Goal: Transaction & Acquisition: Book appointment/travel/reservation

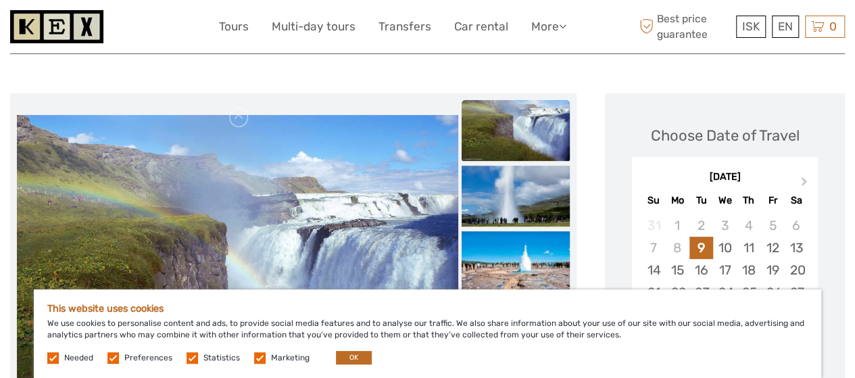
scroll to position [135, 0]
click at [59, 361] on span "Needed" at bounding box center [71, 356] width 48 height 9
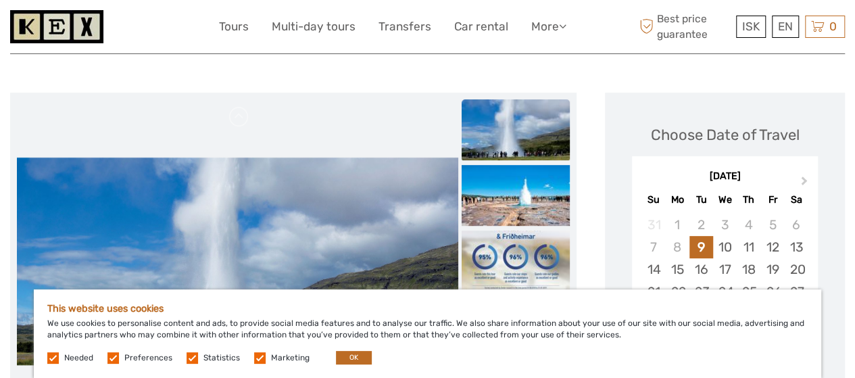
click at [53, 361] on label at bounding box center [52, 357] width 11 height 11
click at [115, 358] on label at bounding box center [113, 357] width 11 height 11
click at [0, 0] on input "checkbox" at bounding box center [0, 0] width 0 height 0
click at [187, 358] on label at bounding box center [192, 357] width 11 height 11
click at [0, 0] on input "checkbox" at bounding box center [0, 0] width 0 height 0
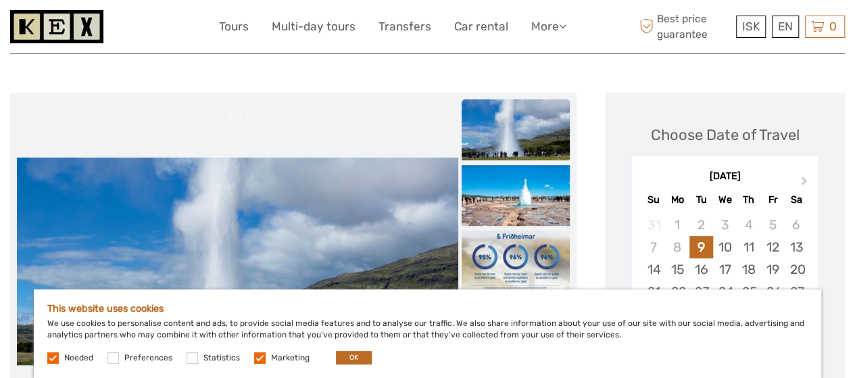
click at [260, 359] on label at bounding box center [259, 357] width 11 height 11
click at [0, 0] on input "checkbox" at bounding box center [0, 0] width 0 height 0
click at [57, 354] on label at bounding box center [52, 357] width 11 height 11
click at [344, 359] on button "OK" at bounding box center [354, 358] width 36 height 14
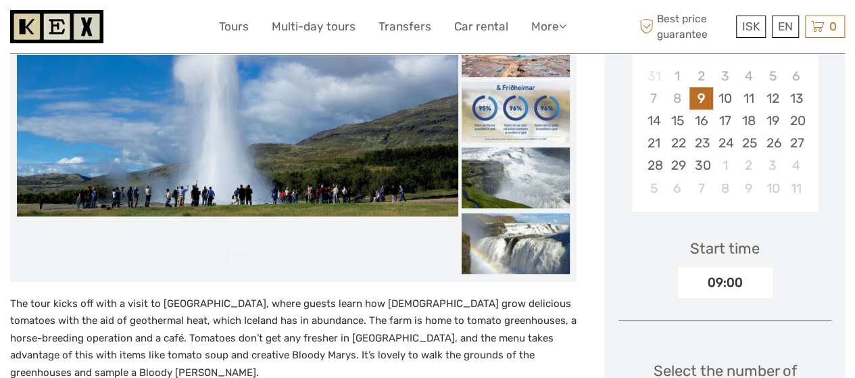
scroll to position [203, 0]
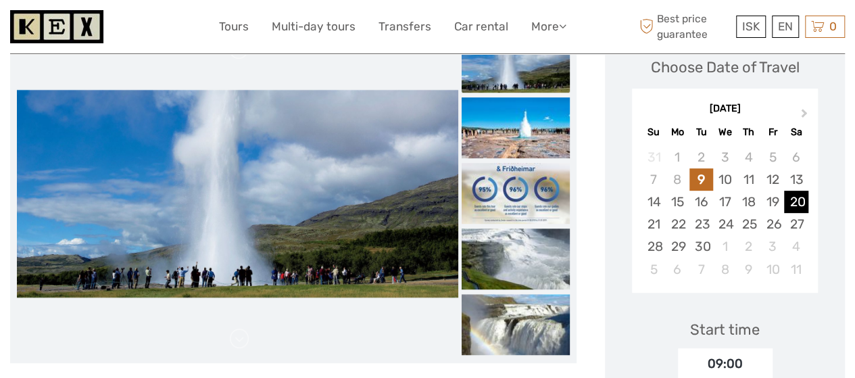
click at [799, 208] on div "20" at bounding box center [796, 202] width 24 height 22
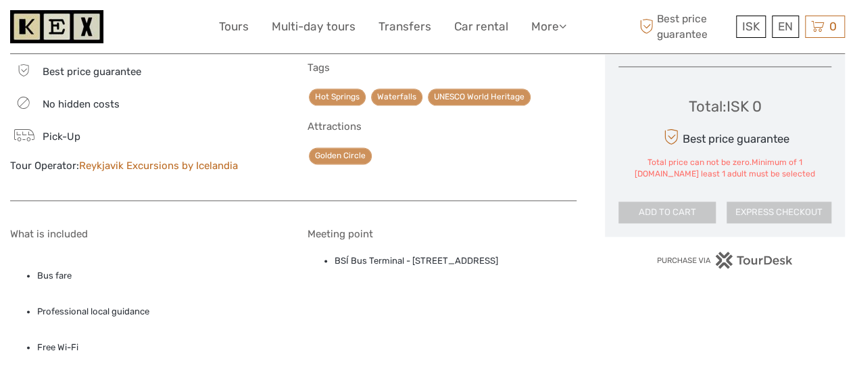
scroll to position [811, 0]
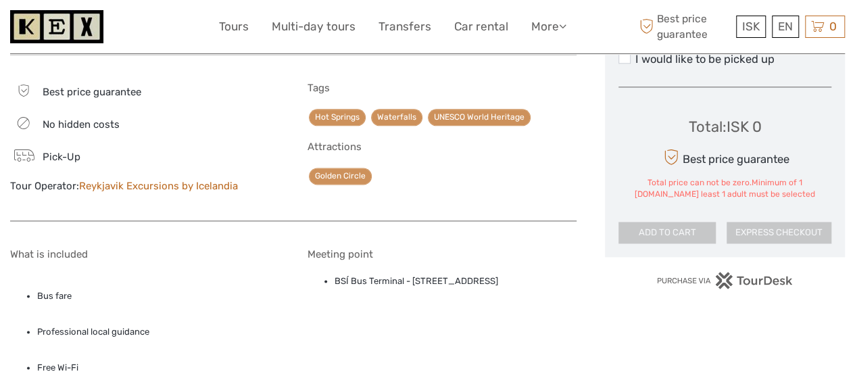
drag, startPoint x: 559, startPoint y: 261, endPoint x: 331, endPoint y: 268, distance: 228.0
click at [331, 274] on ul "BSÍ Bus Terminal - Vatnsmýrarvegur 10, Reykjavík, 101" at bounding box center [442, 281] width 269 height 15
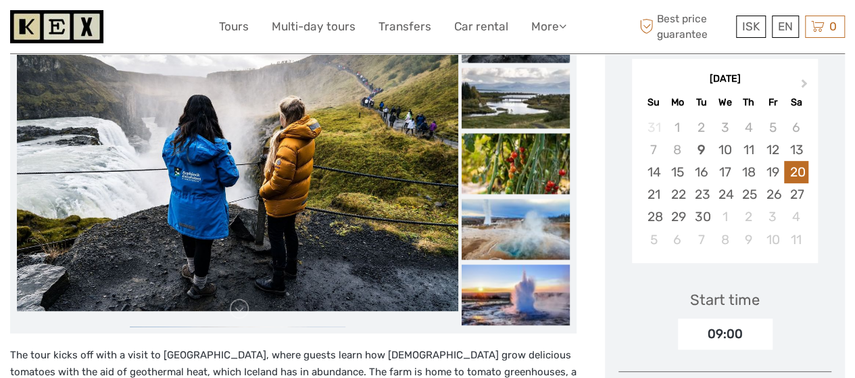
scroll to position [203, 0]
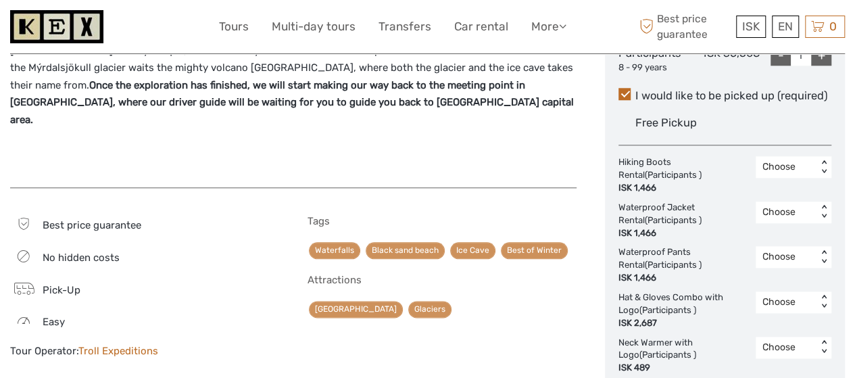
scroll to position [676, 0]
